Goal: Task Accomplishment & Management: Manage account settings

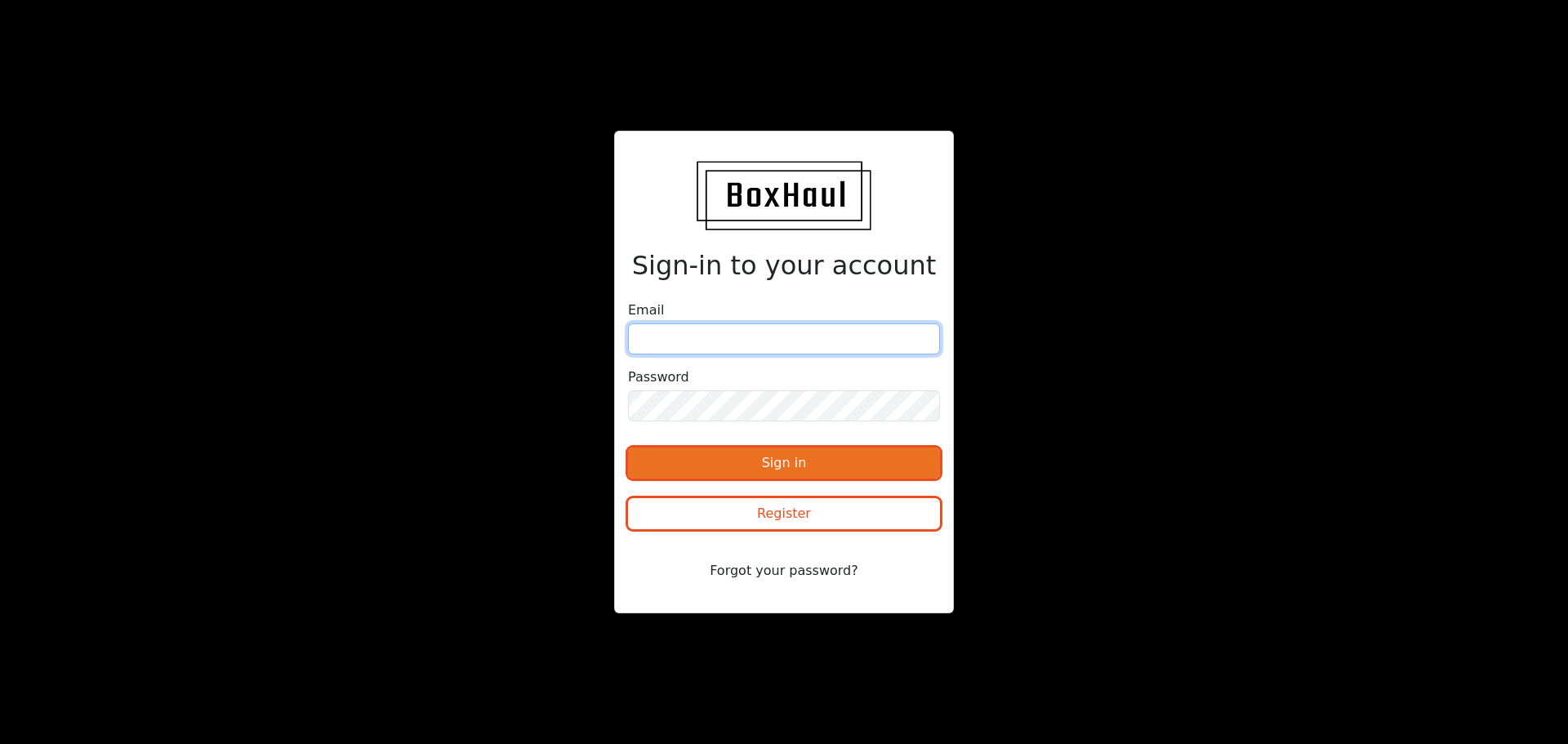
type input "[EMAIL_ADDRESS][DOMAIN_NAME]"
click at [756, 466] on button "Sign in" at bounding box center [784, 463] width 312 height 31
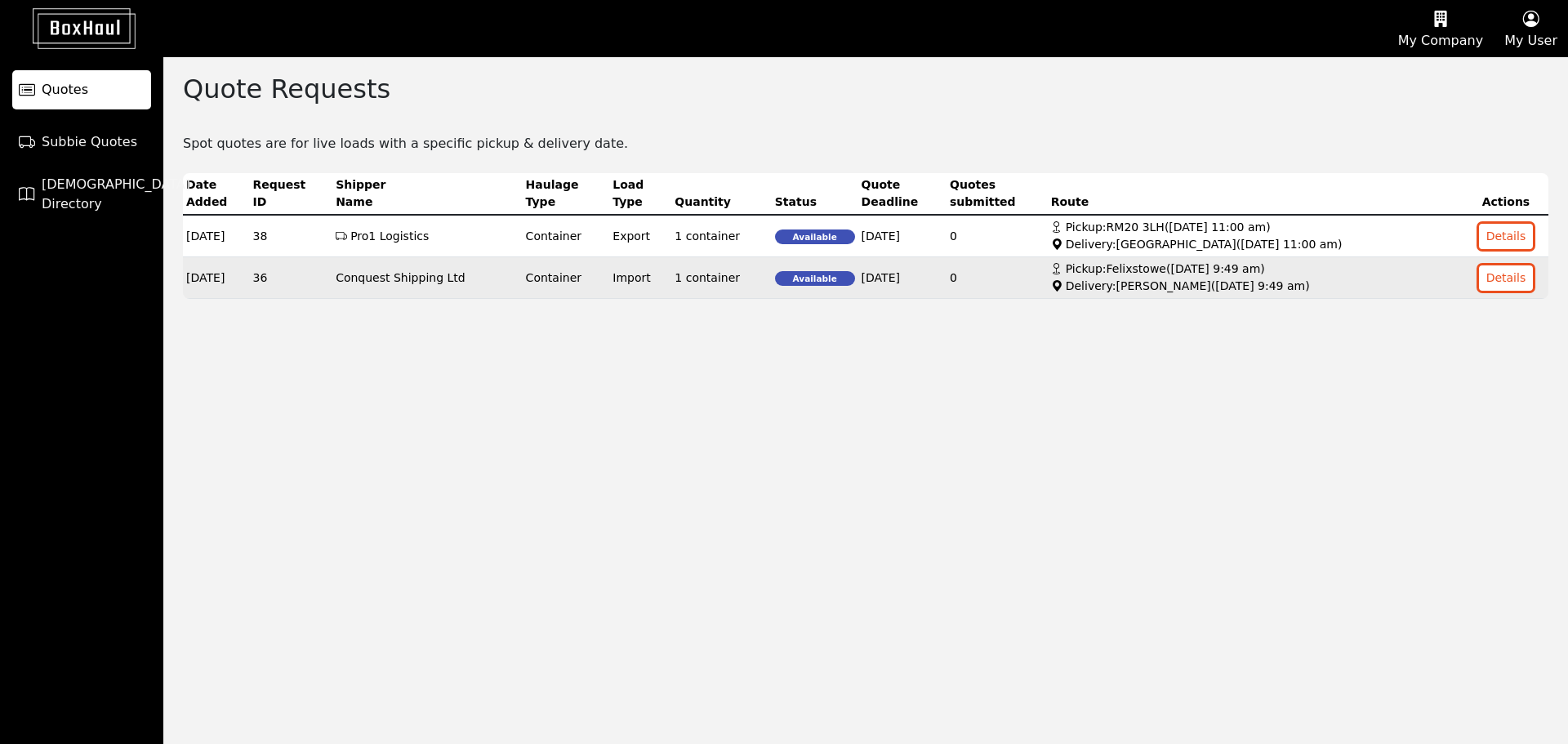
click at [1094, 279] on div "Delivery: [PERSON_NAME] ( [DATE] 9:49 am )" at bounding box center [1255, 286] width 409 height 17
click at [1506, 279] on button "Details" at bounding box center [1506, 278] width 55 height 26
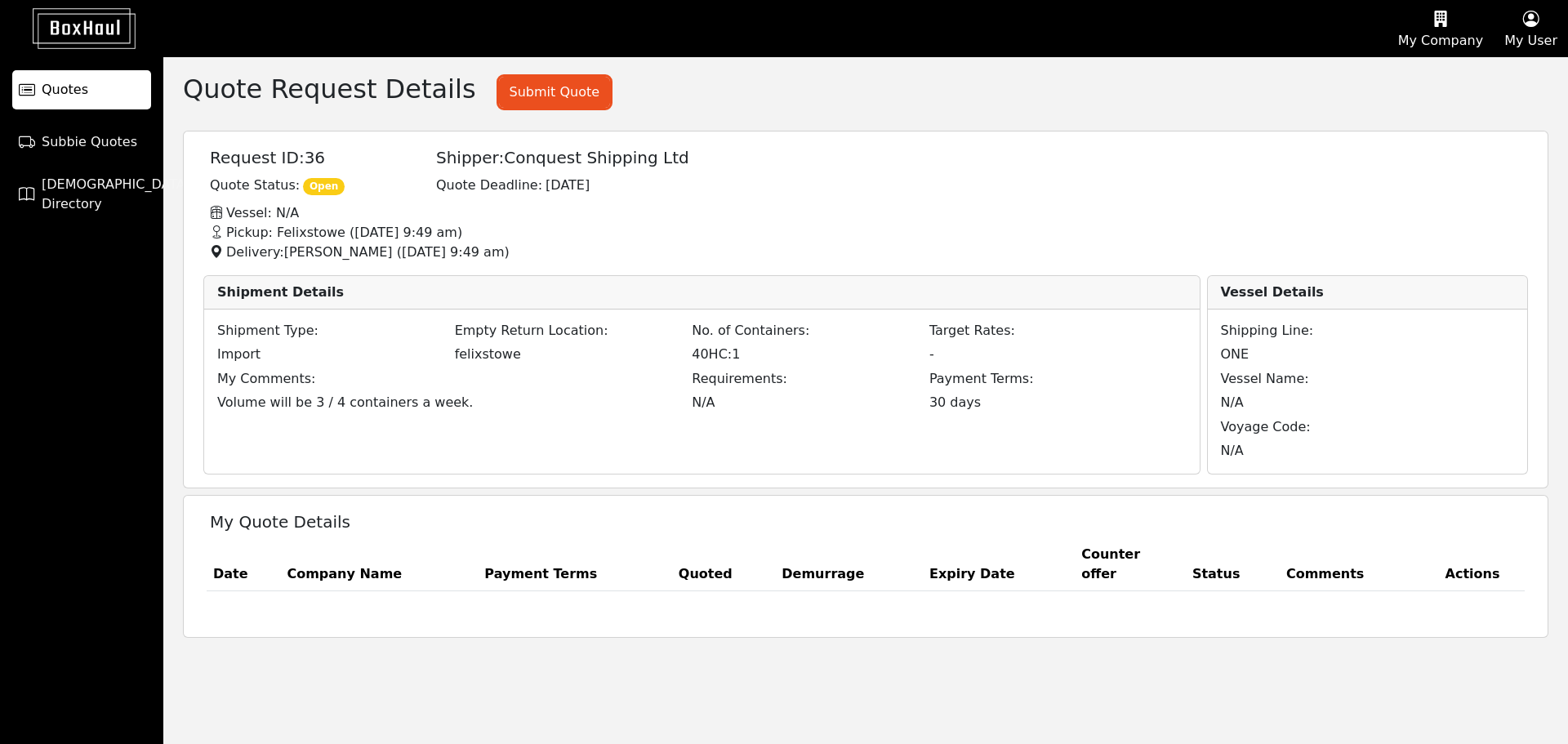
click at [291, 233] on p "Pickup: Felixstowe ( 29/08/2025, 9:49 am )" at bounding box center [878, 232] width 1357 height 19
copy p "Felixstowe"
click at [287, 250] on p "Delivery: HAYES ( 29/08/2025, 9:49 am )" at bounding box center [878, 252] width 1357 height 19
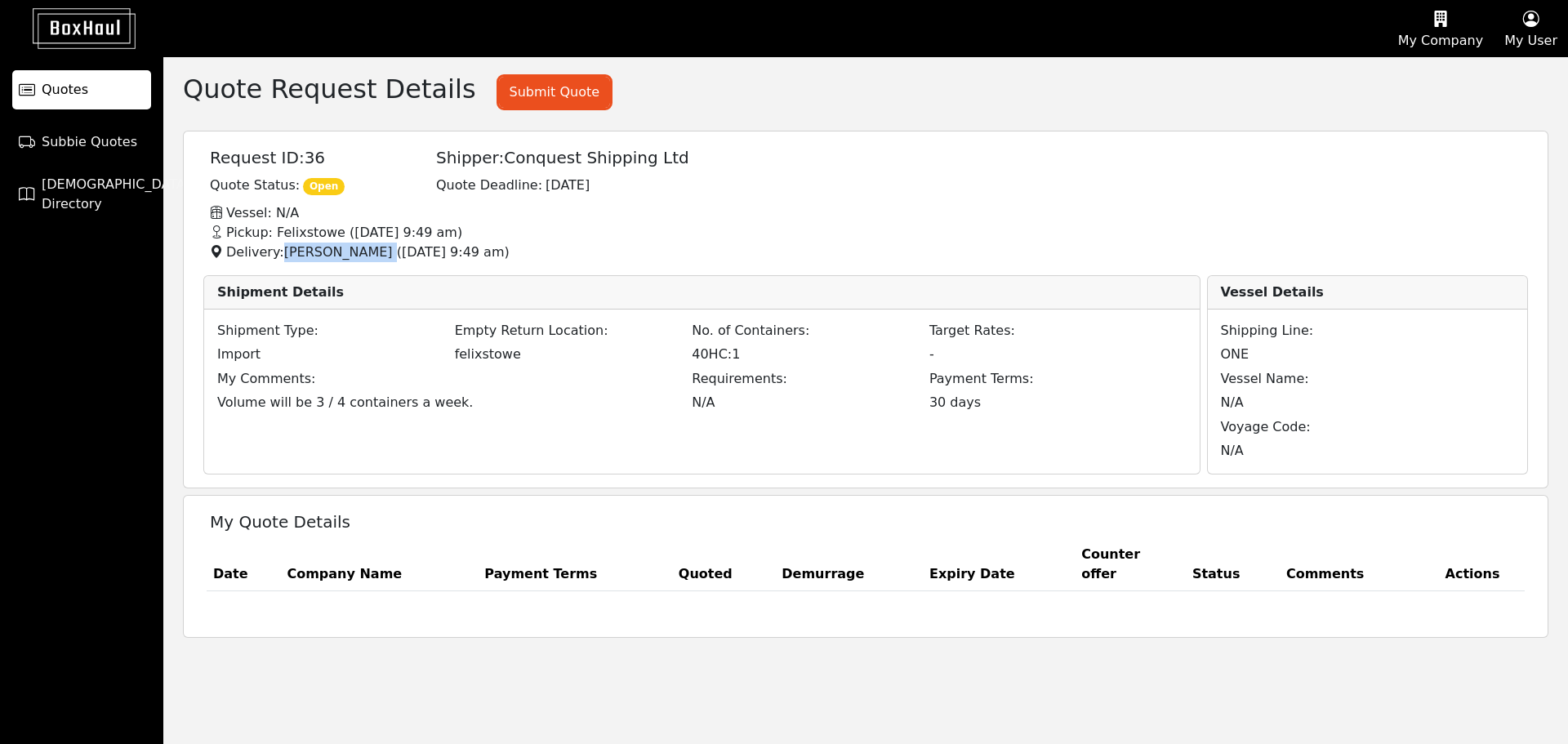
copy p "[PERSON_NAME]"
click at [499, 97] on button "Submit Quote" at bounding box center [555, 92] width 111 height 31
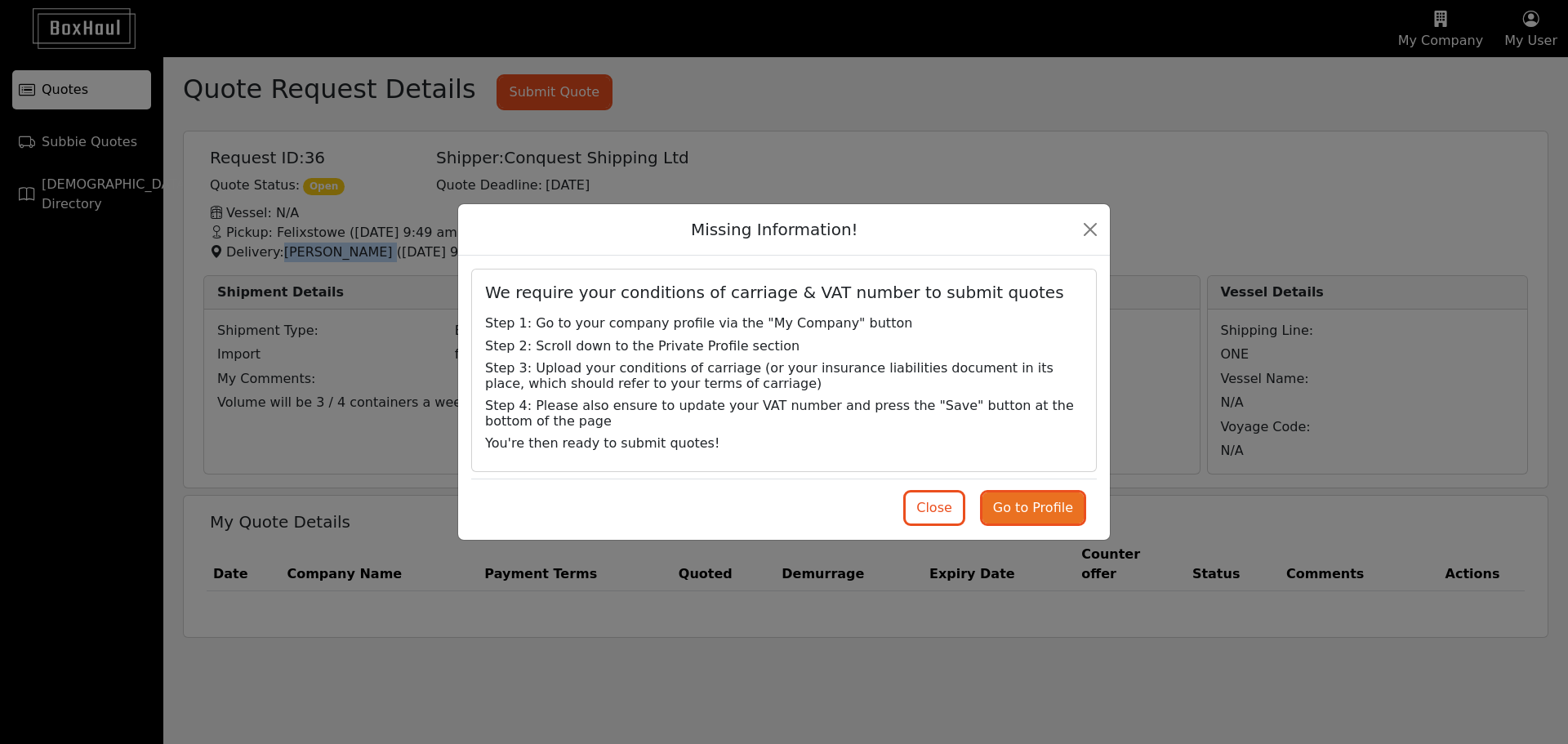
click at [1036, 507] on button "Go to Profile" at bounding box center [1032, 508] width 101 height 31
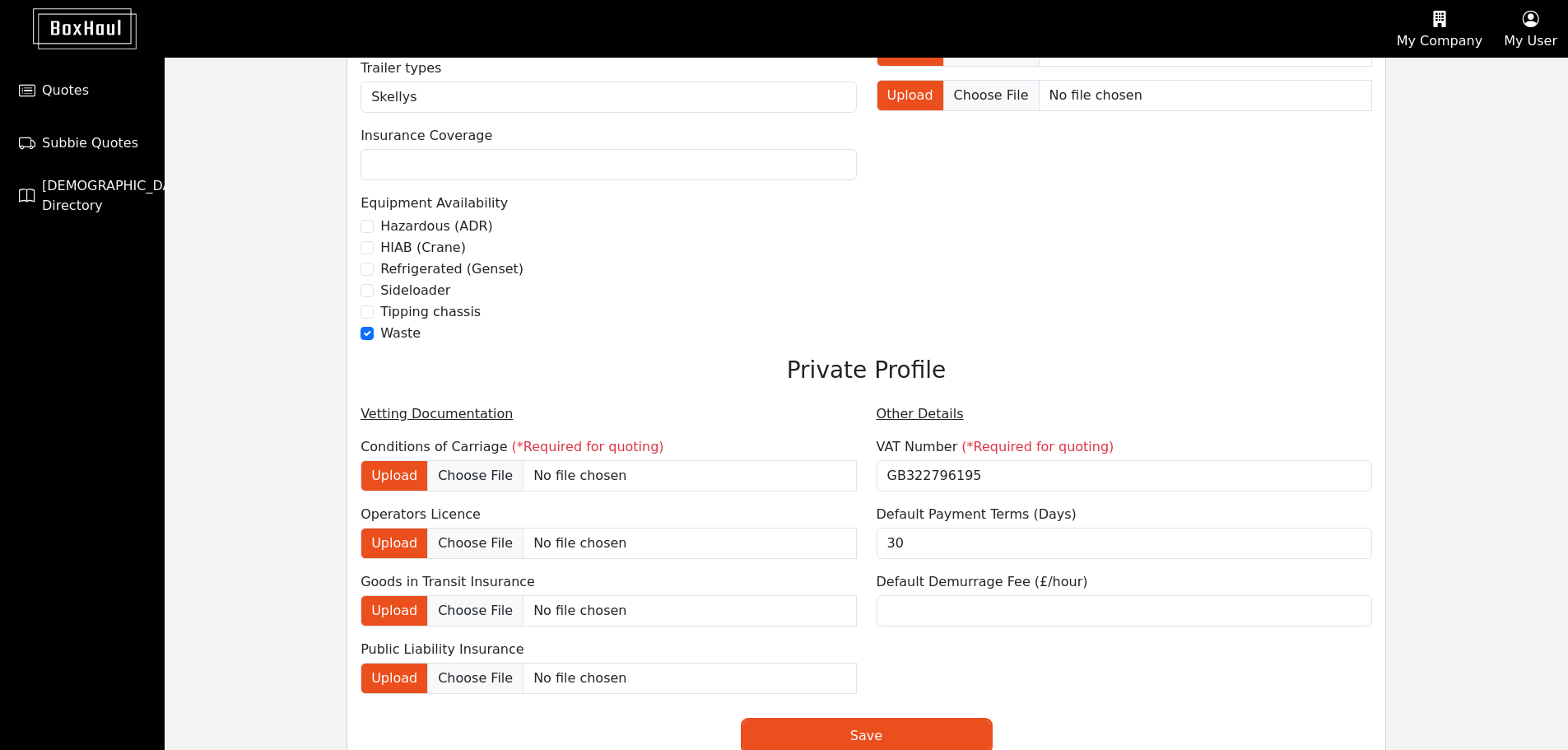
scroll to position [1194, 0]
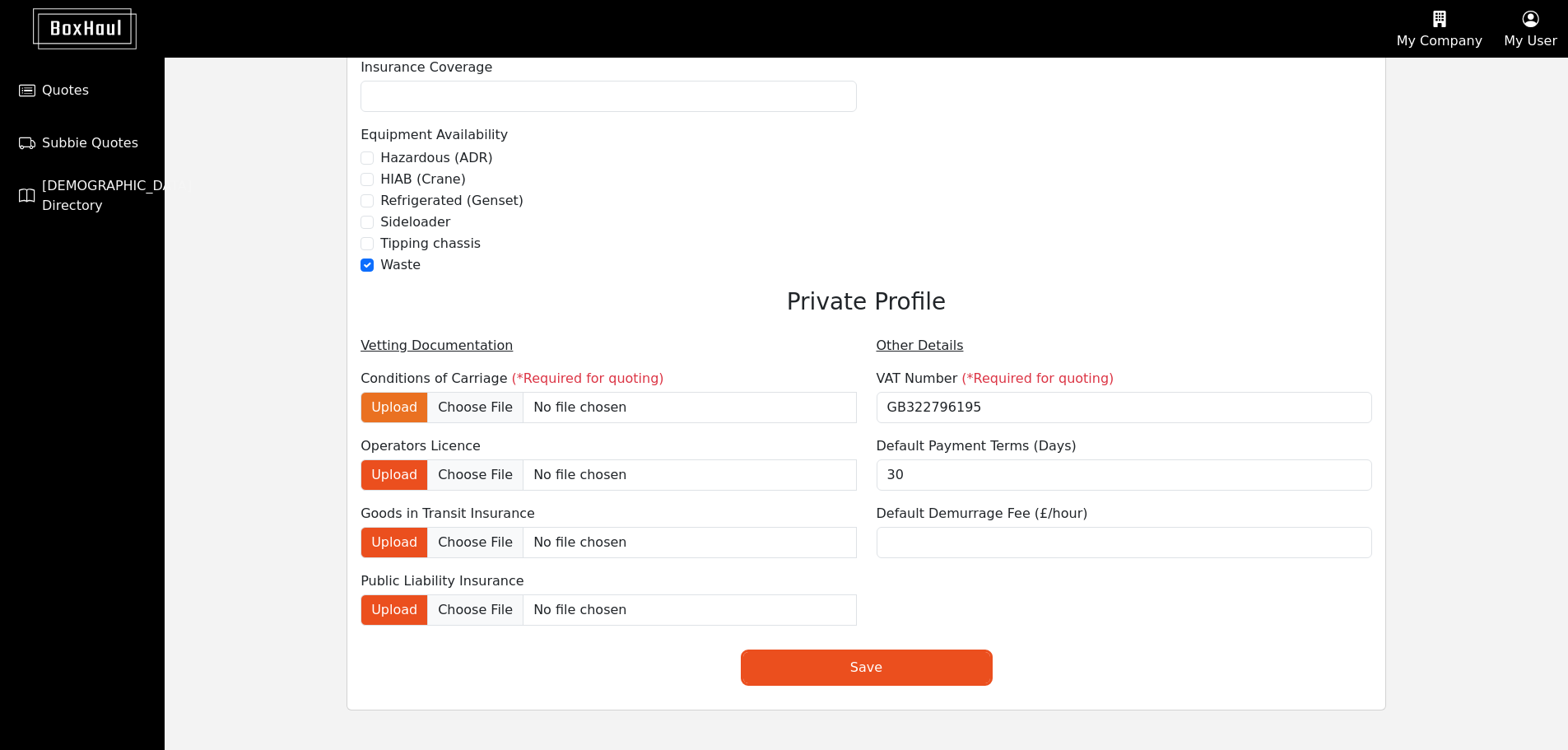
click at [389, 411] on label "Upload" at bounding box center [394, 408] width 67 height 31
click at [427, 411] on input "Upload" at bounding box center [641, 408] width 429 height 31
type input "C:\fakepath\SKM_C3350i25073012560 (2).pdf"
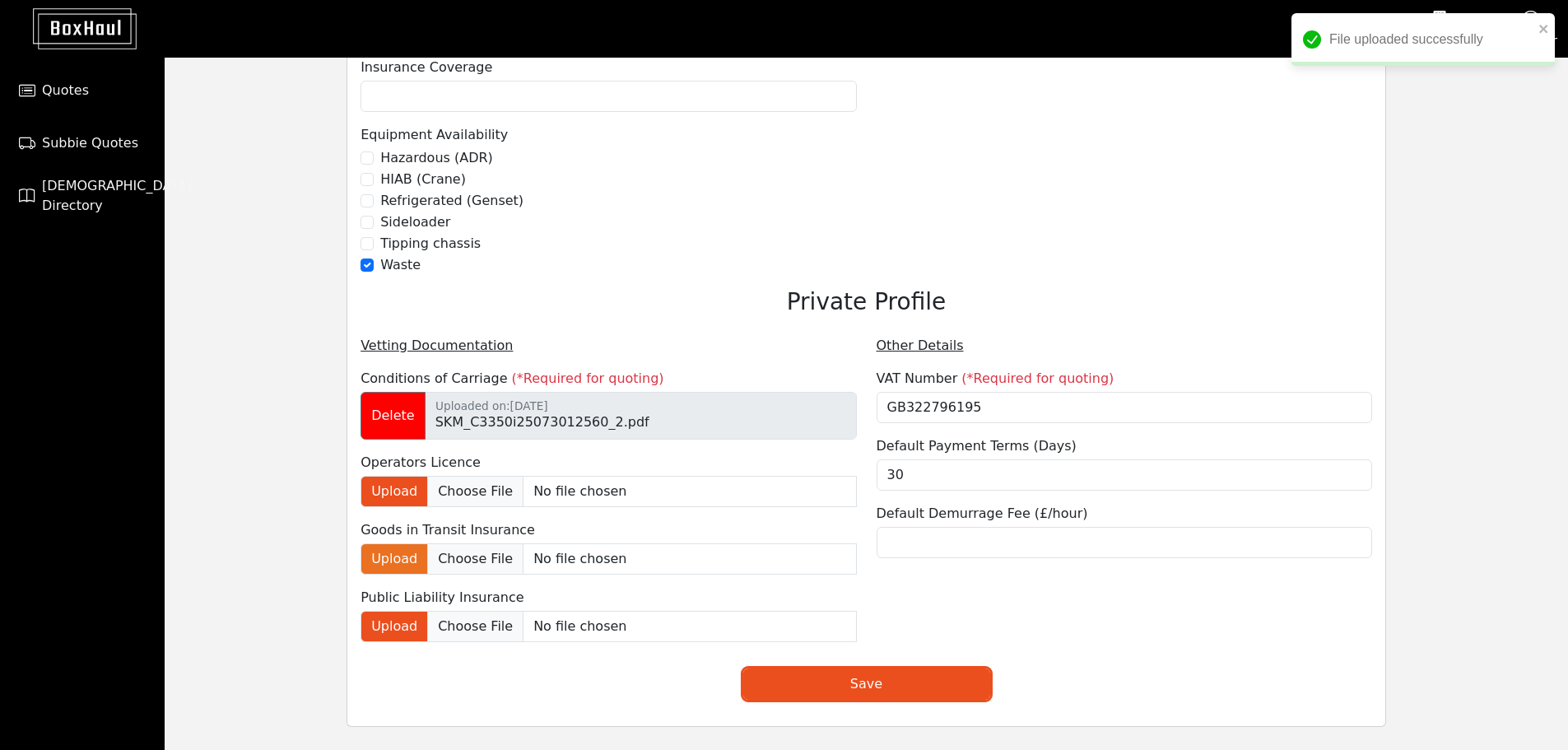
click at [398, 560] on label "Upload" at bounding box center [394, 559] width 67 height 31
click at [427, 560] on input "Upload" at bounding box center [641, 559] width 429 height 31
type input "C:\fakepath\SKM_C3350i25073012560 (2).pdf"
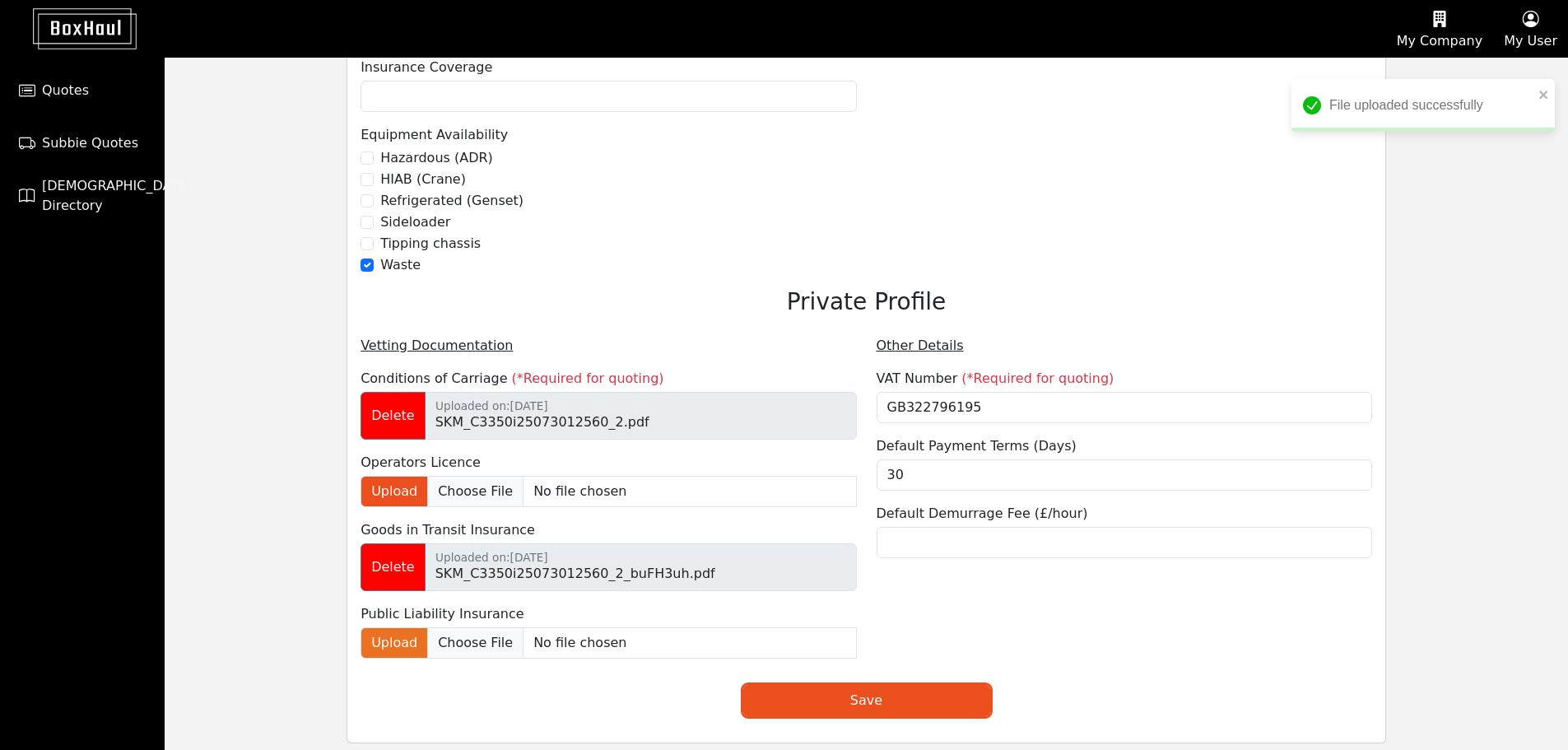
click at [386, 636] on label "Upload" at bounding box center [394, 643] width 67 height 31
click at [427, 636] on input "Upload" at bounding box center [641, 643] width 429 height 31
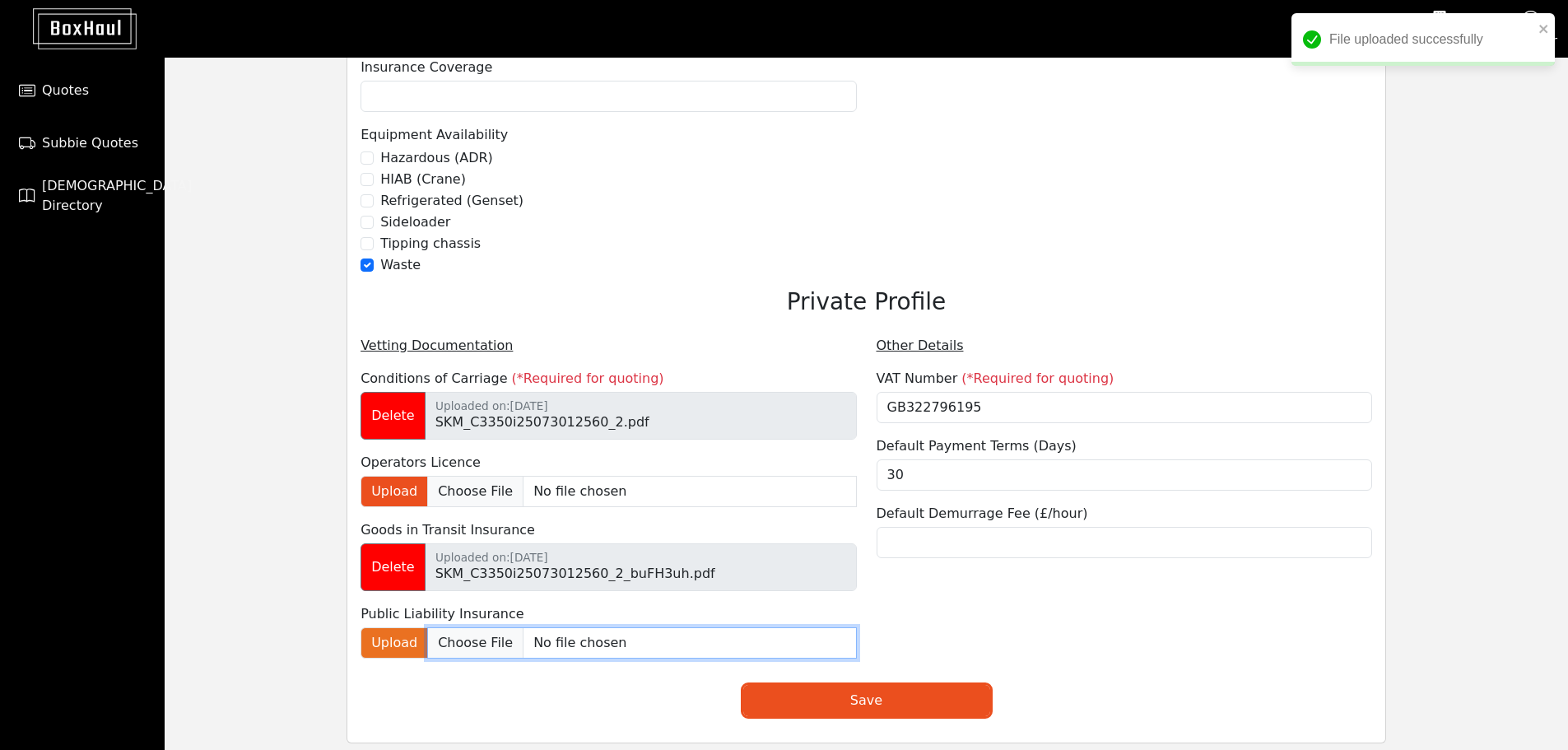
type input "C:\fakepath\SKM_C3350i25073012560 (2).pdf"
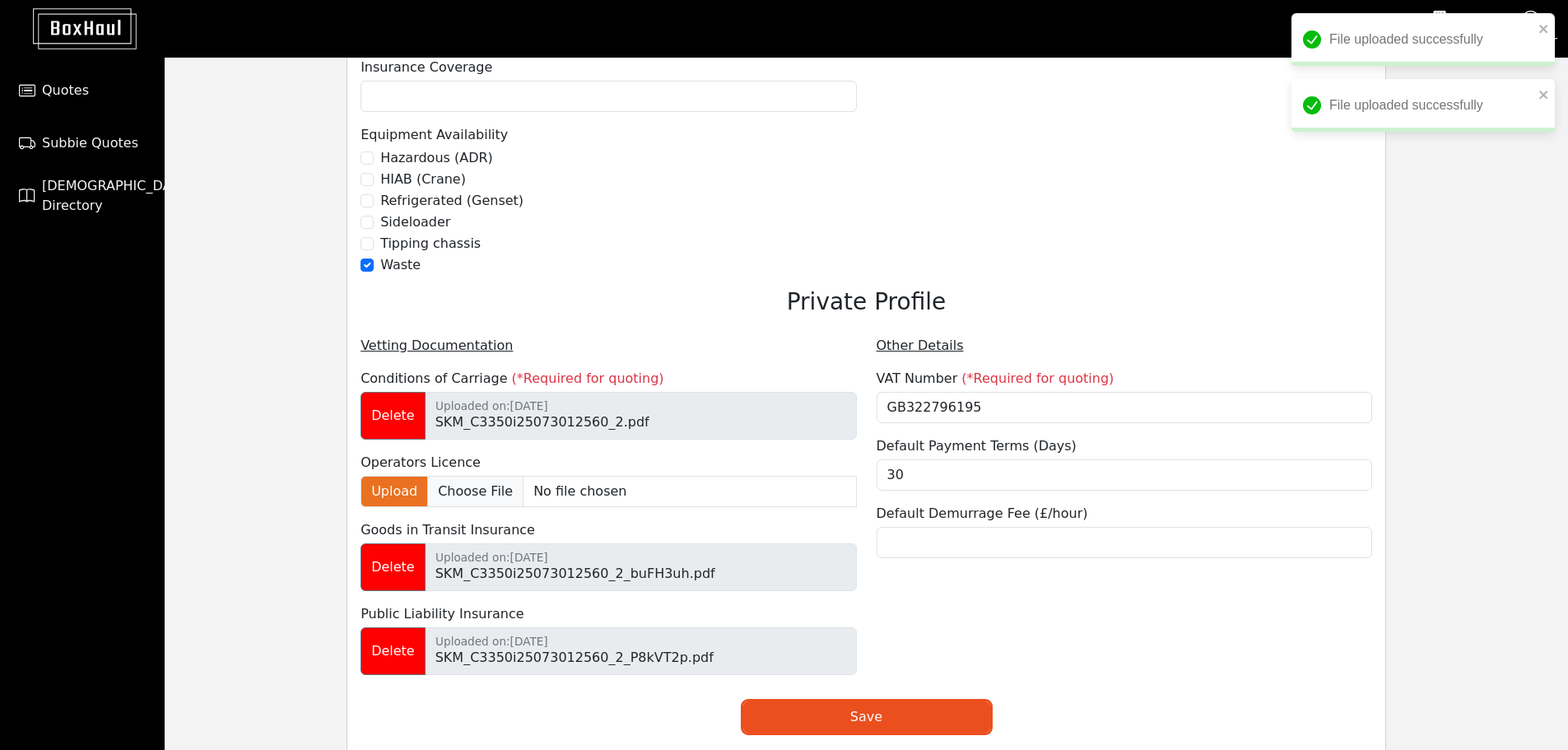
click at [409, 496] on label "Upload" at bounding box center [394, 491] width 67 height 31
click at [427, 496] on input "Upload" at bounding box center [641, 491] width 429 height 31
type input "C:\fakepath\20250416125732925144_OD2023543_GV_Licence.pdf"
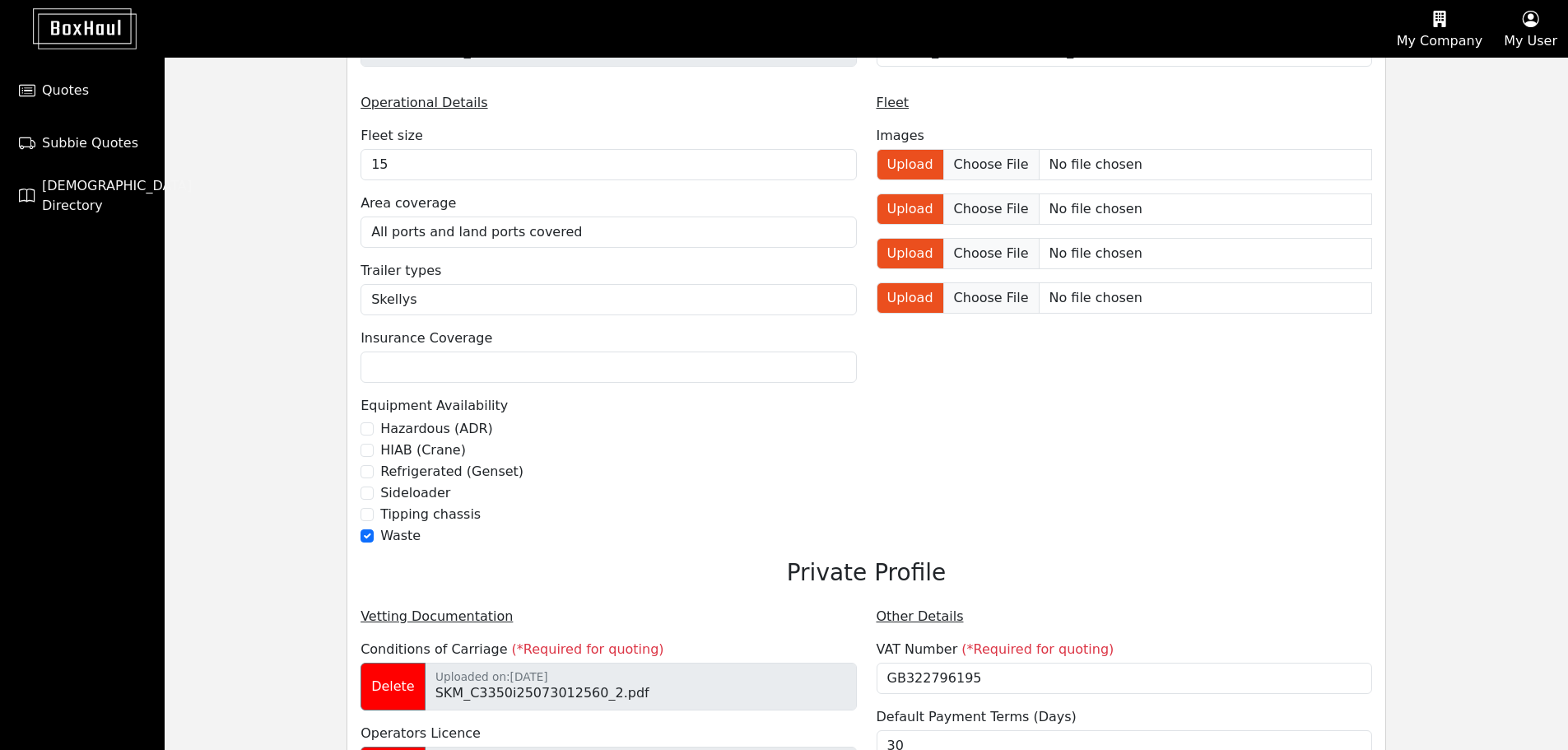
scroll to position [1260, 0]
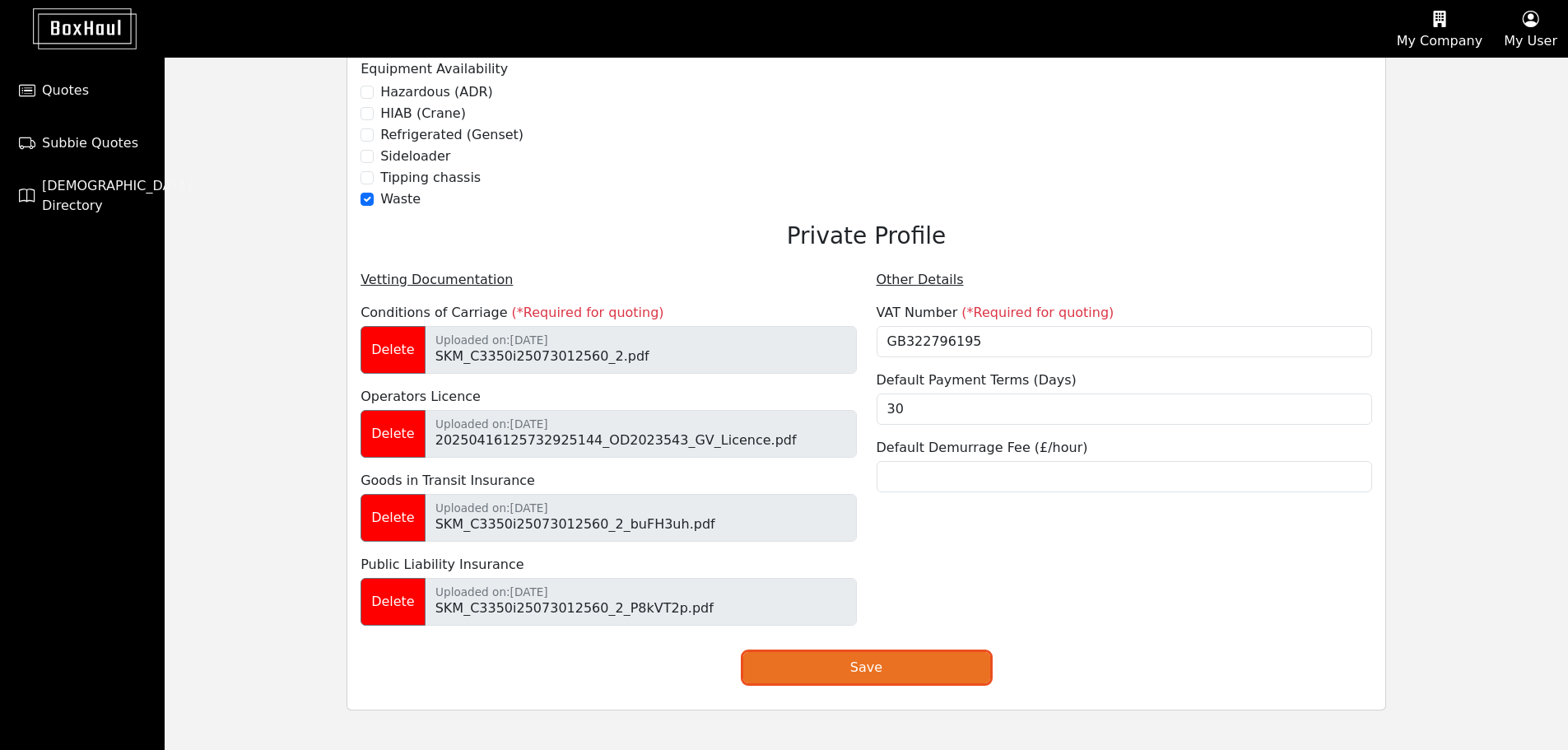
click at [868, 661] on button "Save" at bounding box center [867, 668] width 247 height 31
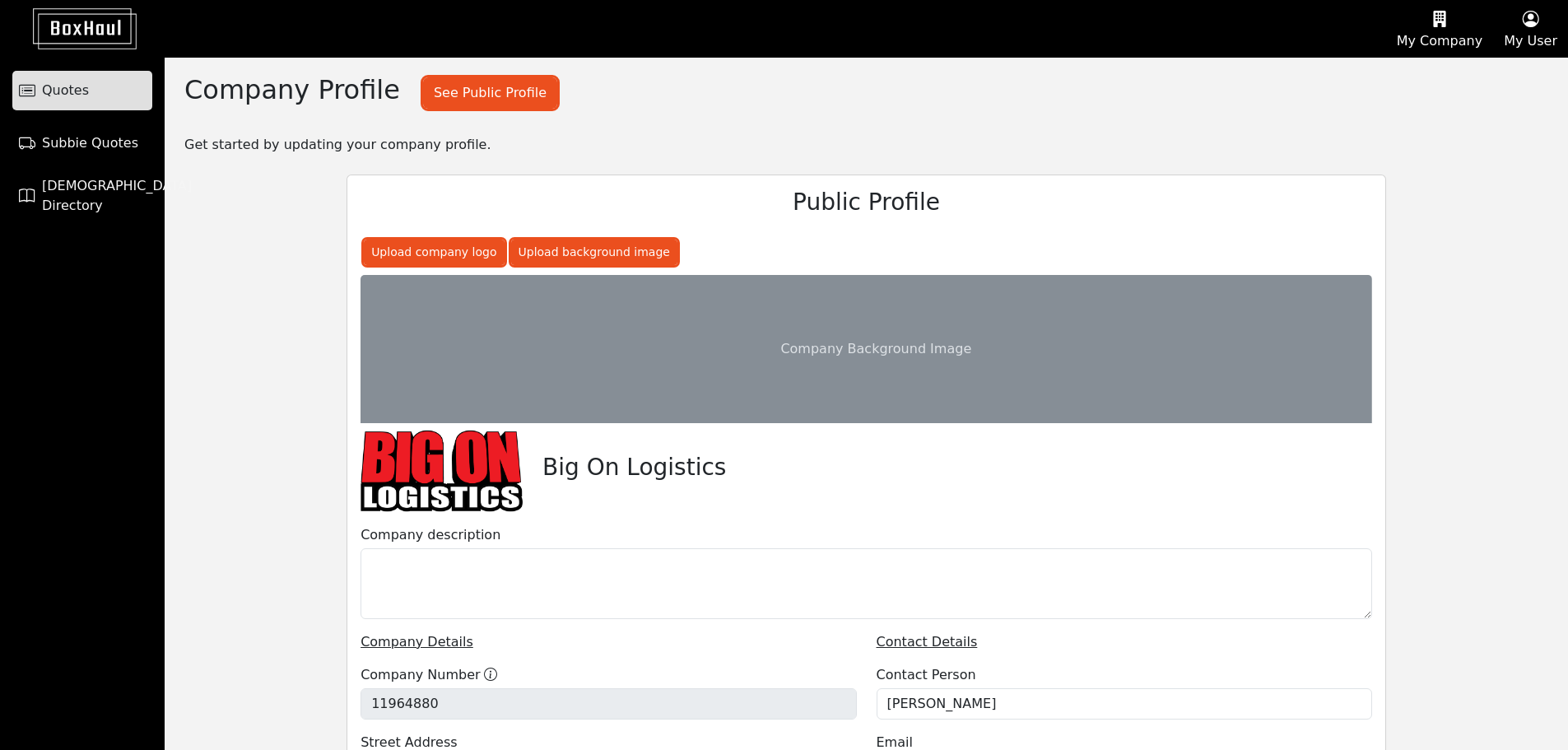
click at [94, 97] on link "Quotes" at bounding box center [82, 90] width 140 height 40
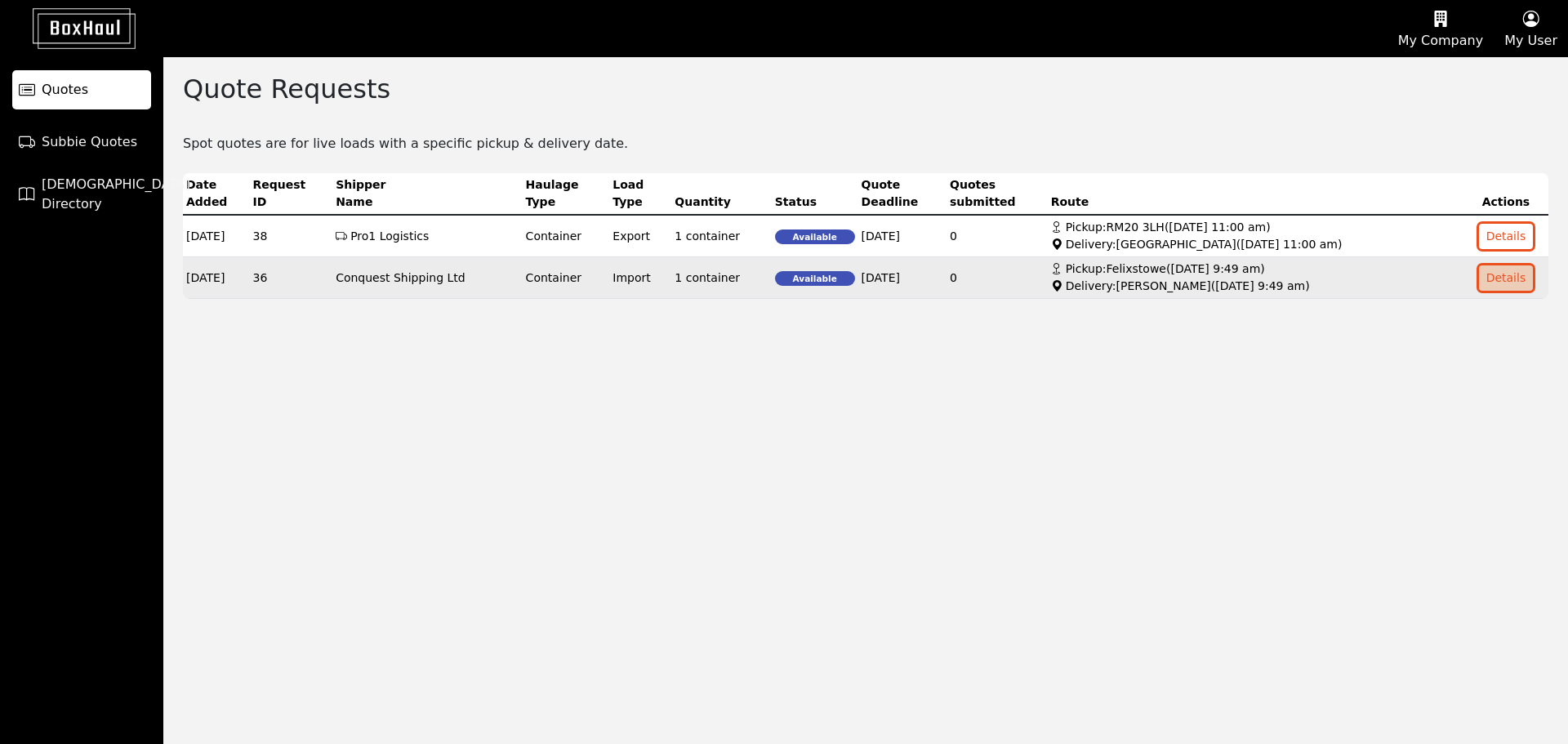
click at [1507, 275] on button "Details" at bounding box center [1506, 278] width 55 height 26
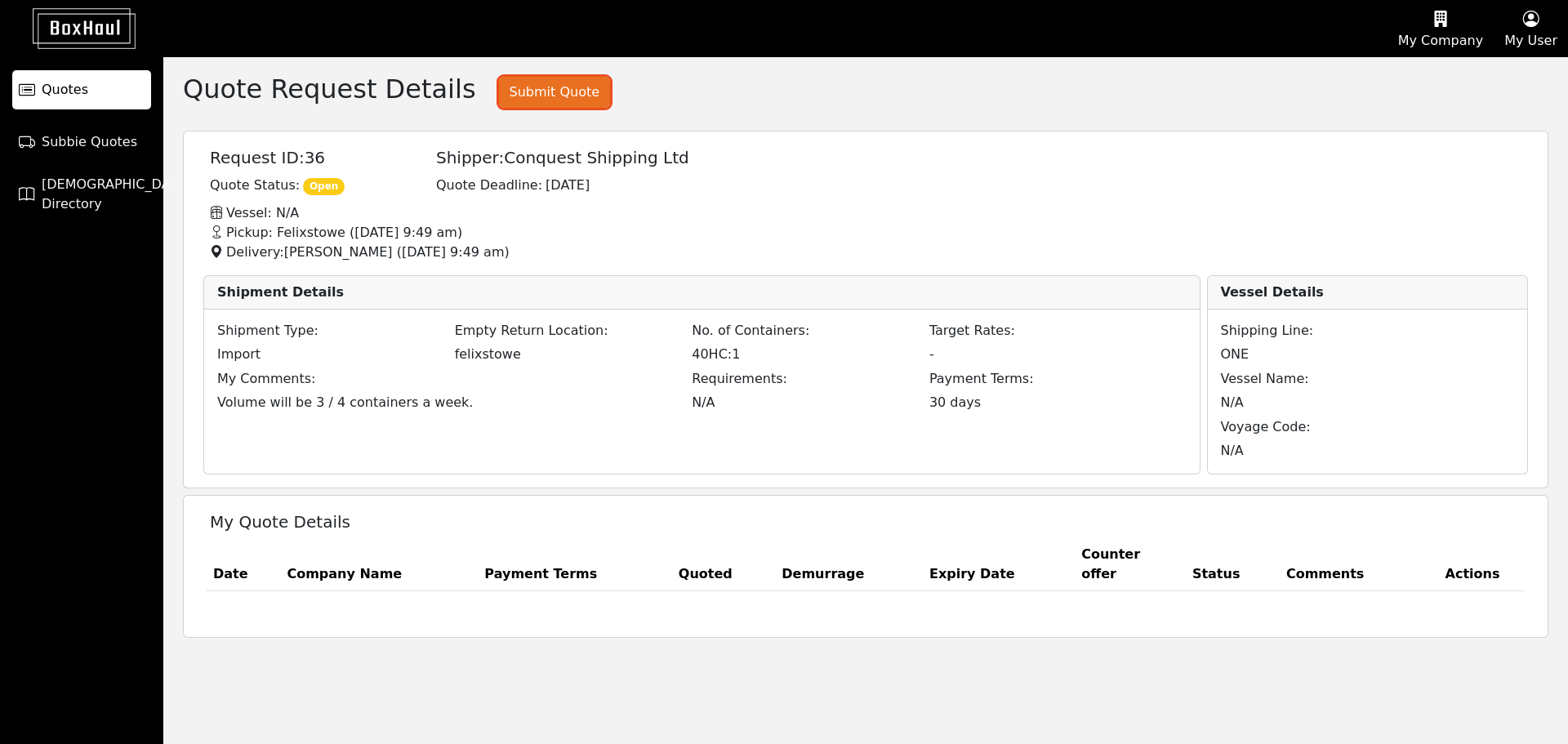
click at [523, 103] on button "Submit Quote" at bounding box center [555, 92] width 111 height 31
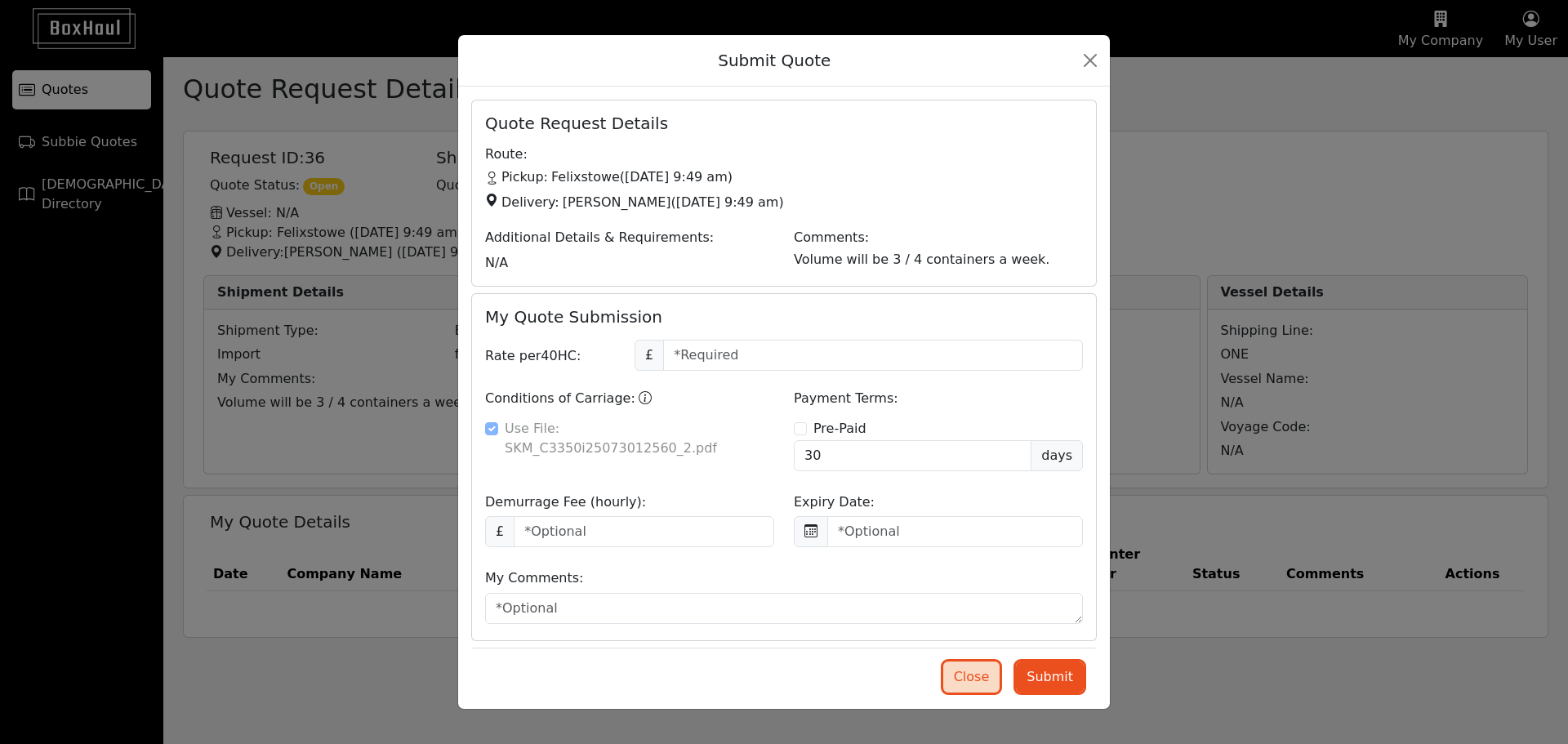
click at [969, 682] on button "Close" at bounding box center [971, 677] width 57 height 31
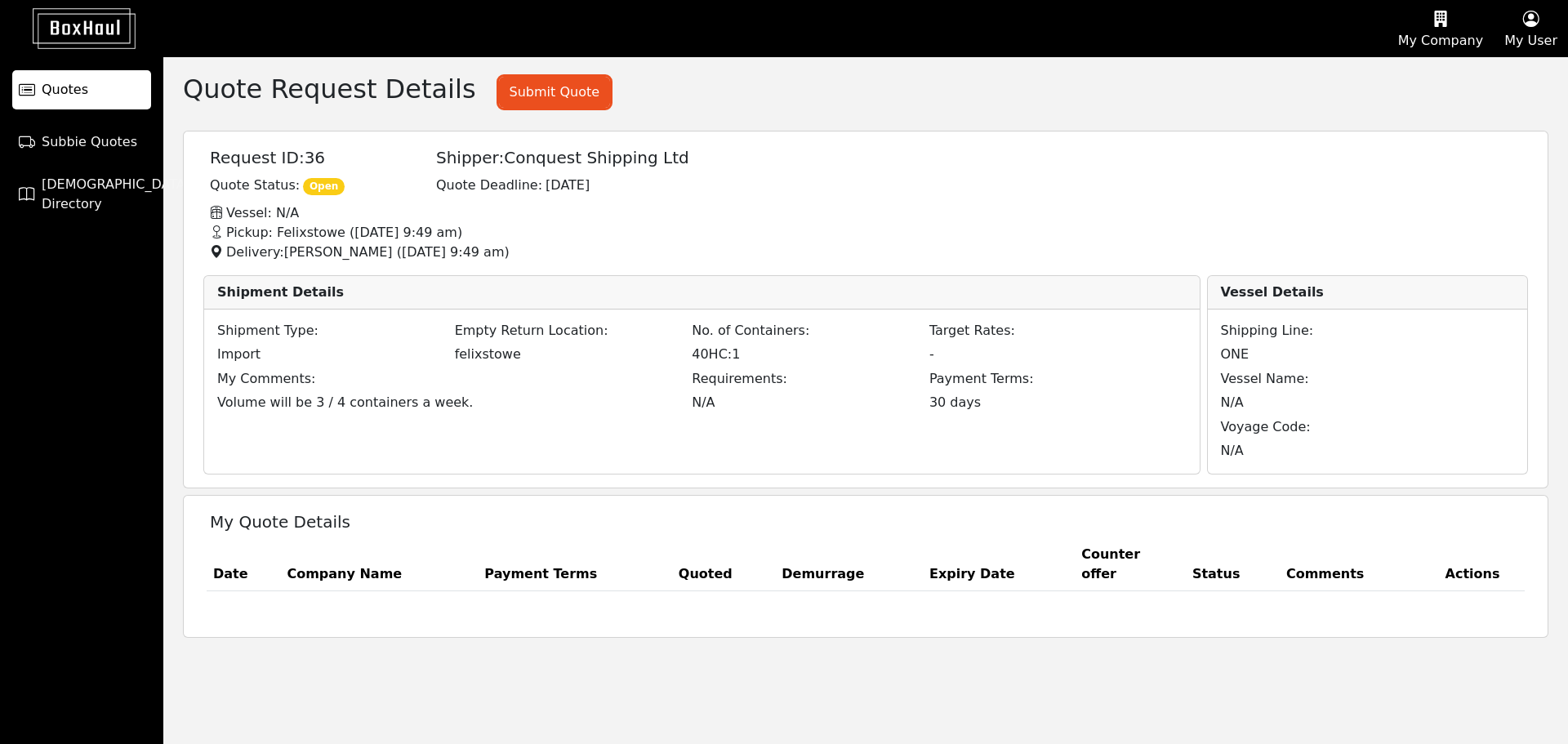
click at [1453, 32] on button "My Company" at bounding box center [1440, 28] width 106 height 56
click at [1407, 80] on div "Company Profile" at bounding box center [1419, 79] width 146 height 26
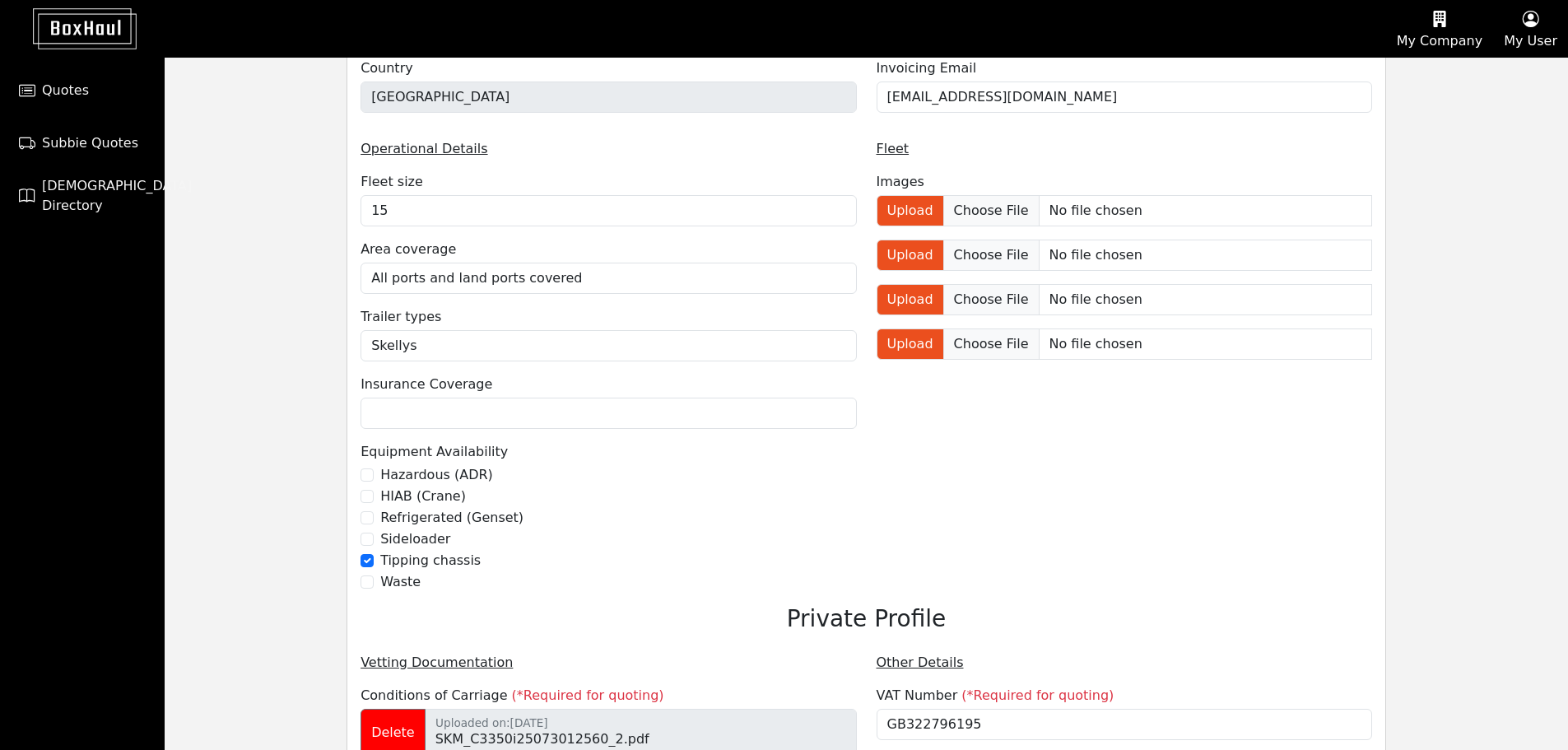
scroll to position [988, 0]
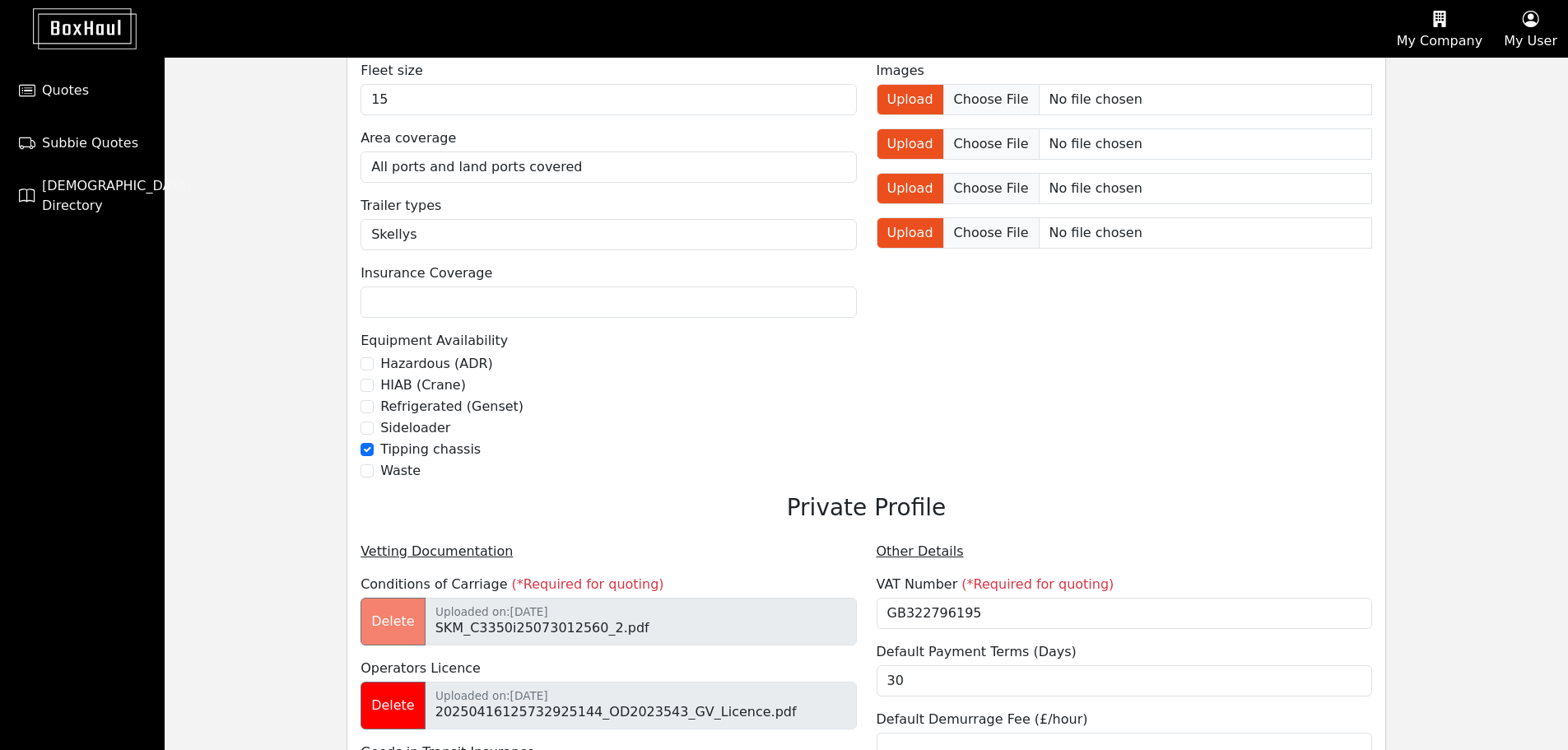
click at [375, 630] on button "Delete" at bounding box center [393, 622] width 65 height 48
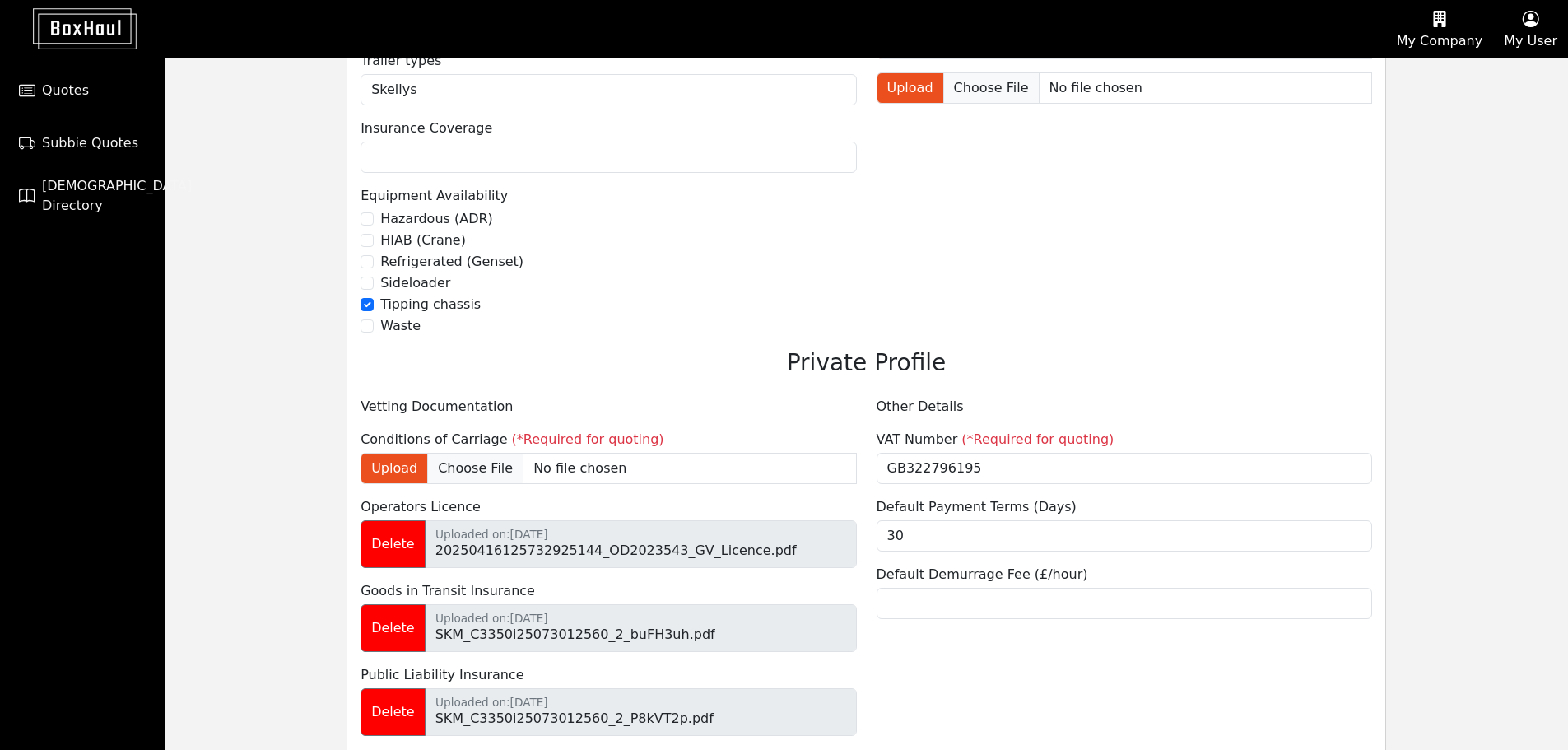
scroll to position [1235, 0]
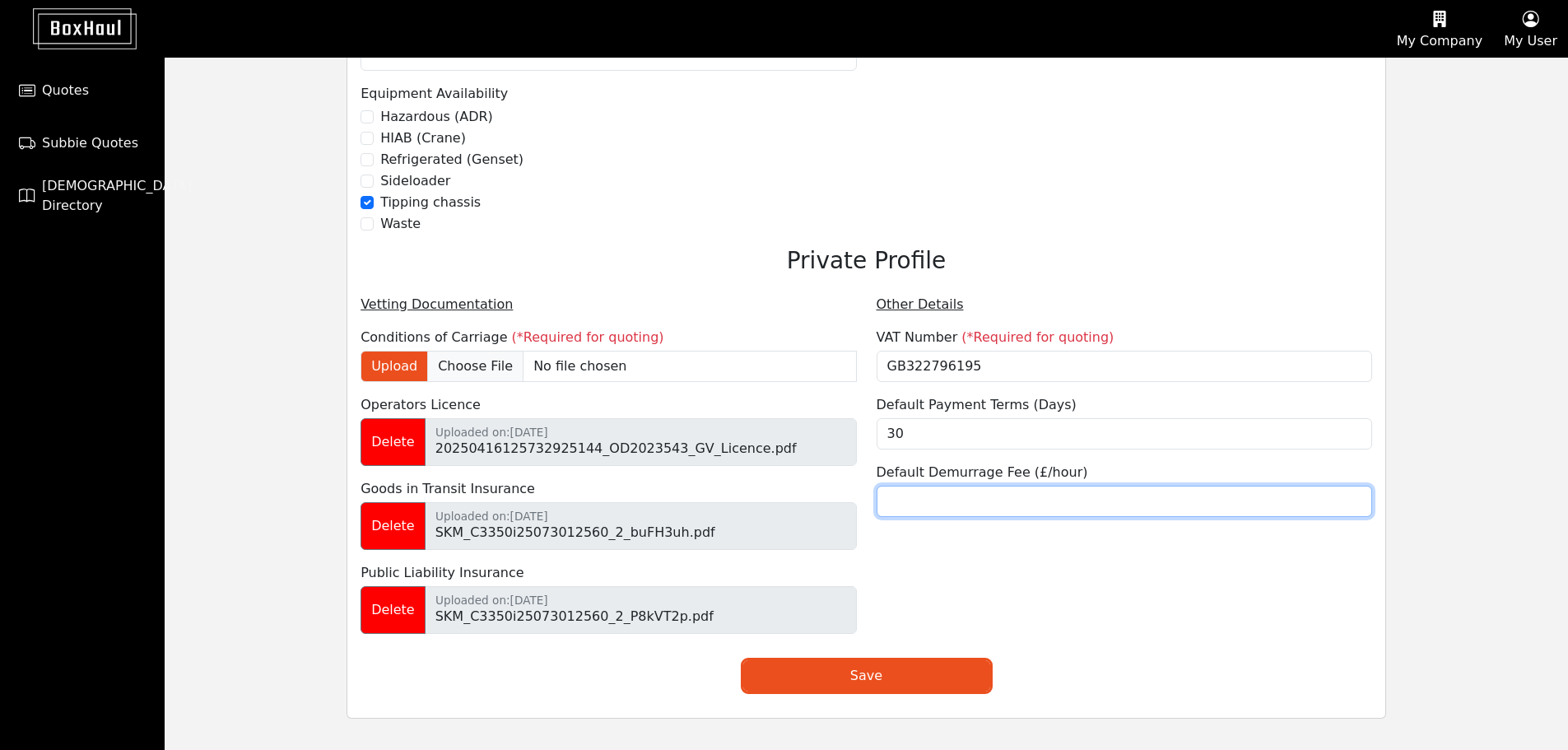
click at [924, 506] on input "number" at bounding box center [1124, 502] width 496 height 31
type input "50"
click at [948, 582] on div "Other Details VAT Number (*Required for quoting) GB322796195 Default Payment Te…" at bounding box center [1124, 470] width 515 height 352
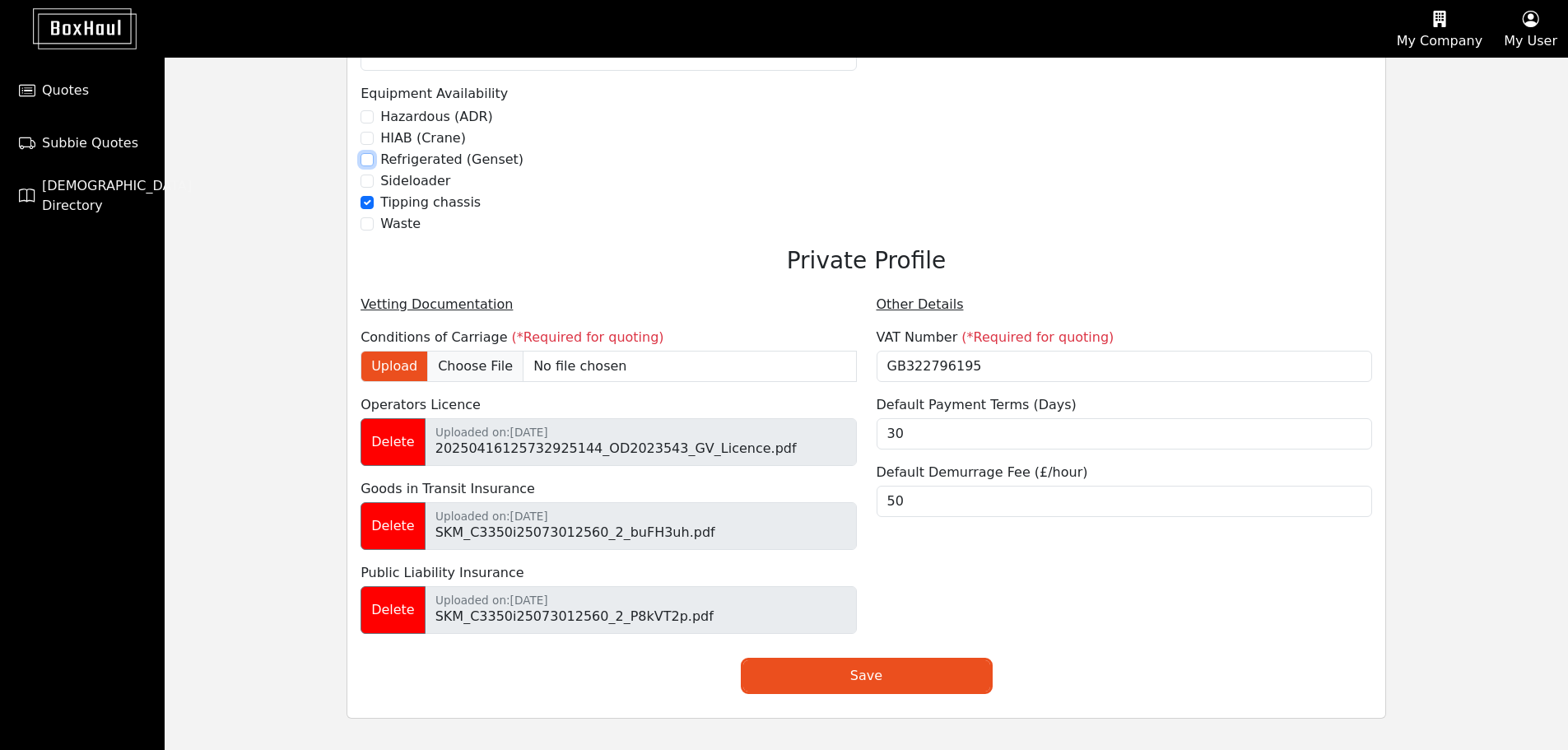
click at [364, 157] on input "Refrigerated (Genset)" at bounding box center [367, 159] width 13 height 13
checkbox input "true"
click at [366, 221] on input "checkbox" at bounding box center [367, 224] width 13 height 13
checkbox input "true"
click at [356, 205] on div "Operational Details Fleet size 15 Area coverage All ports and land ports covere…" at bounding box center [608, 14] width 515 height 466
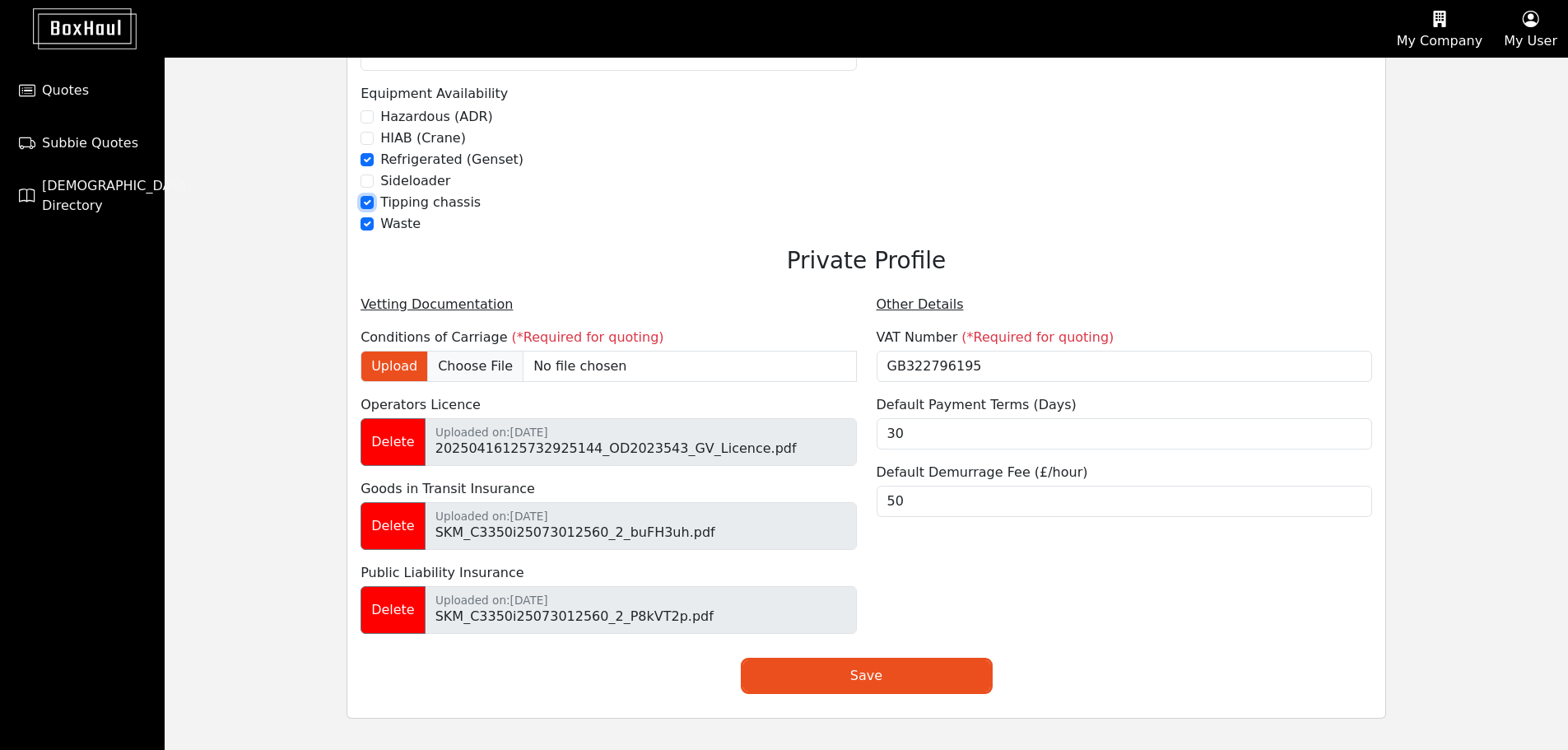
click at [366, 205] on input "Tipping chassis" at bounding box center [367, 202] width 13 height 13
checkbox input "false"
click at [752, 233] on div "Waste" at bounding box center [608, 224] width 496 height 19
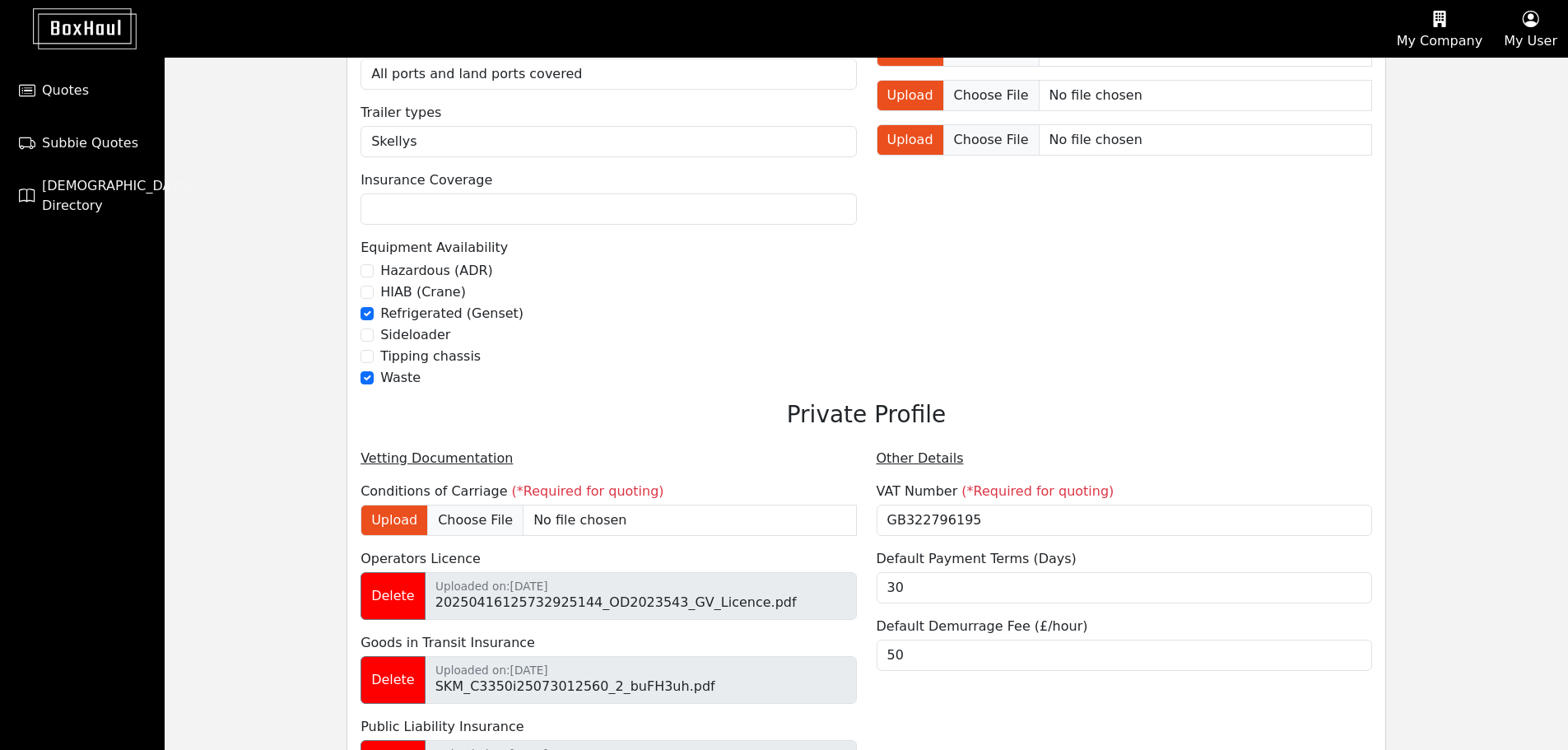
scroll to position [906, 0]
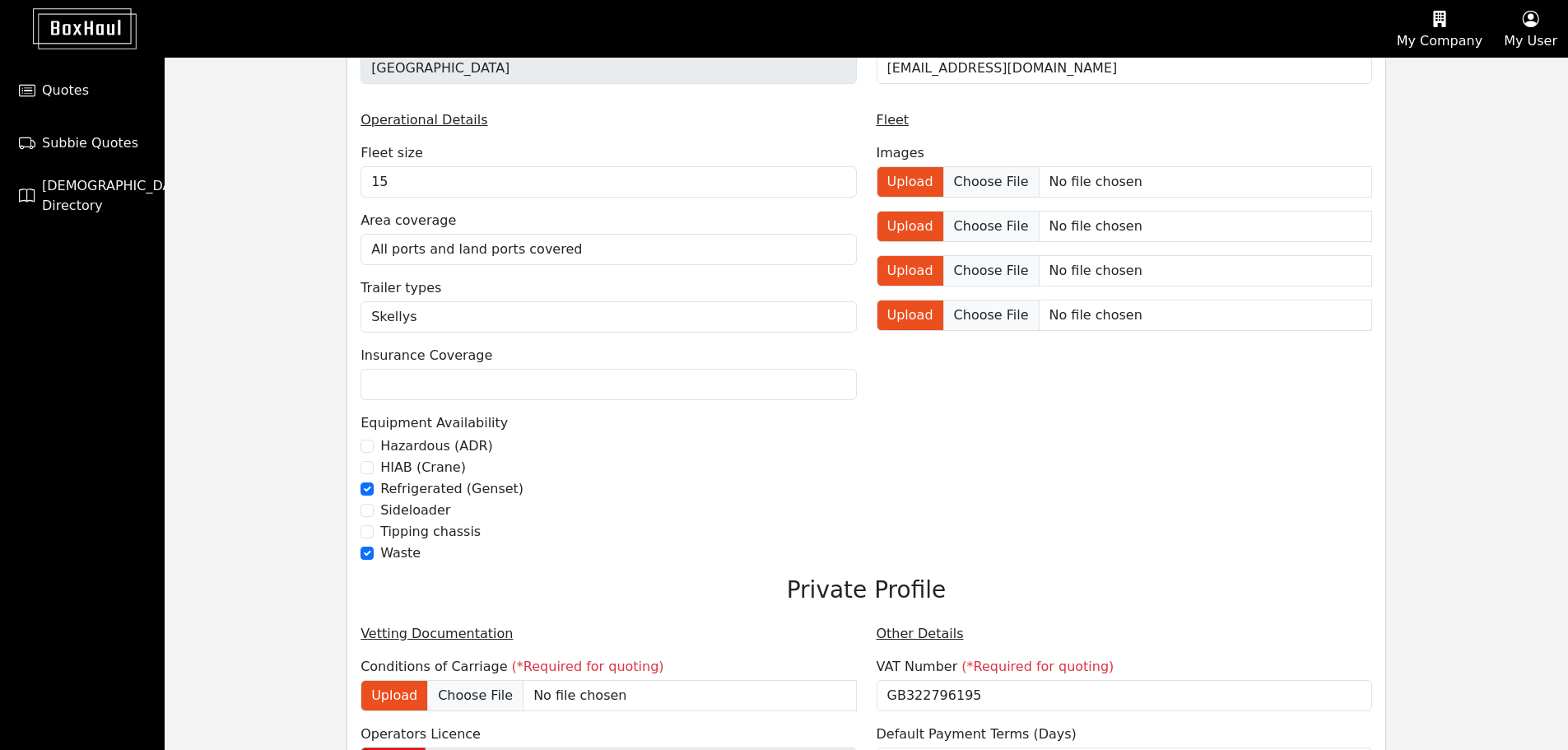
click at [813, 474] on div "HIAB (Crane)" at bounding box center [608, 467] width 496 height 19
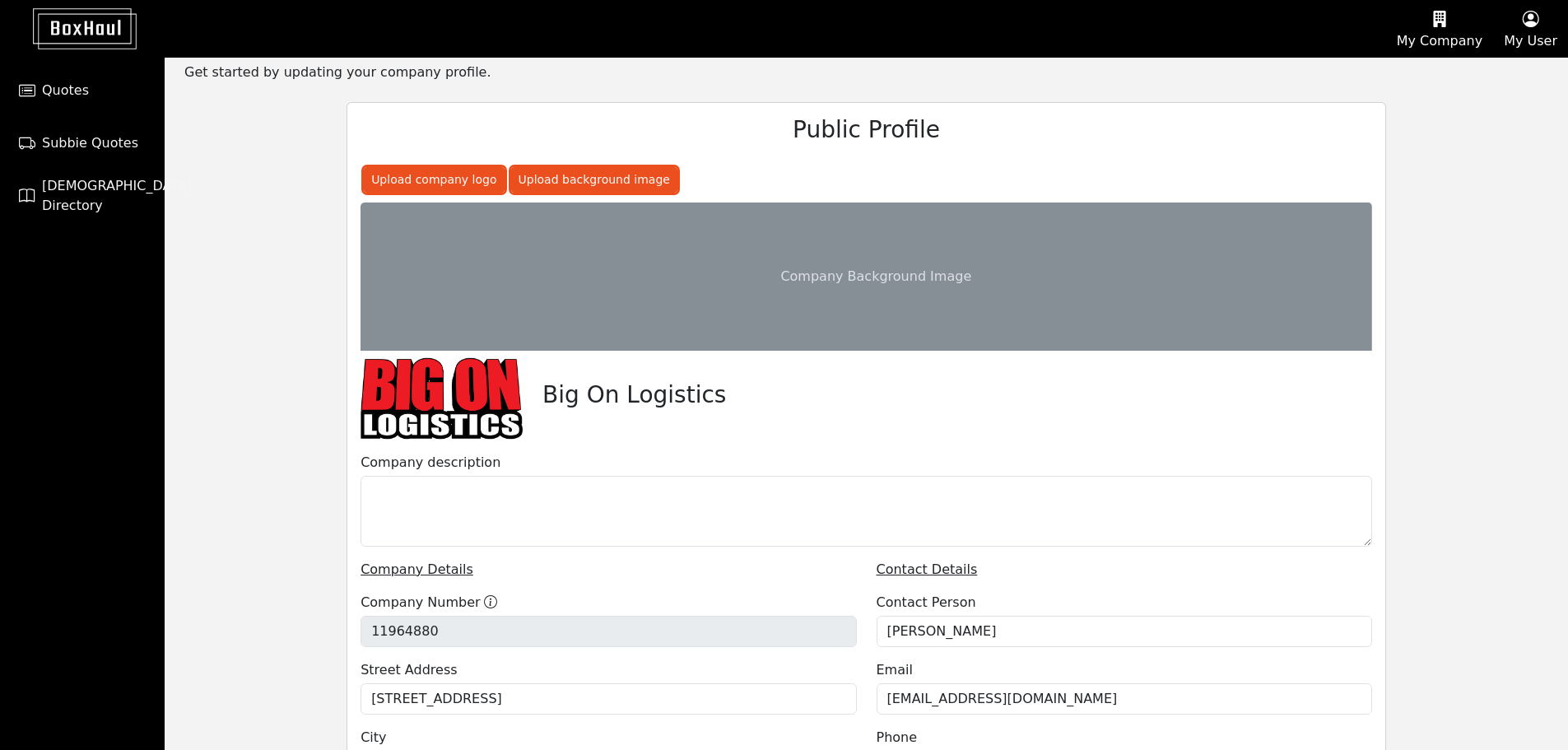
scroll to position [0, 0]
